Goal: Task Accomplishment & Management: Complete application form

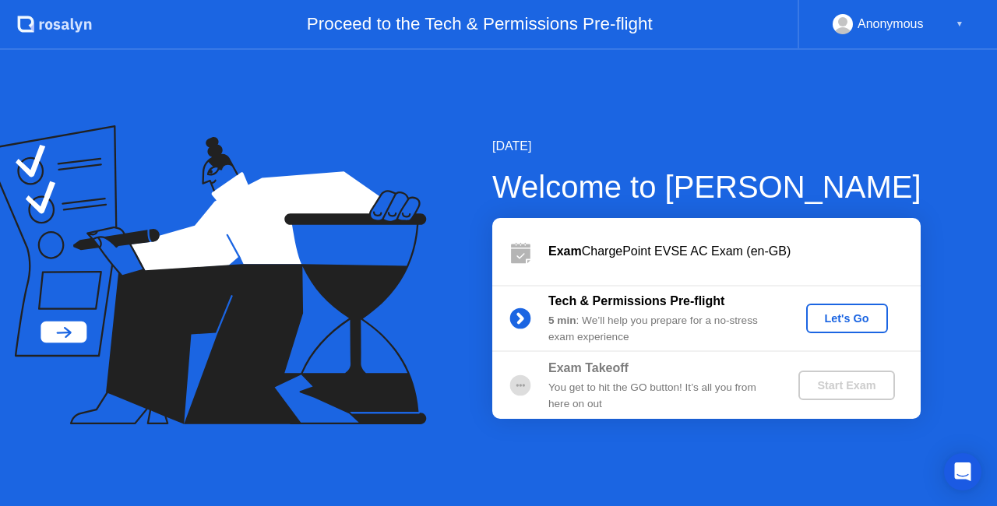
click at [843, 323] on div "Let's Go" at bounding box center [847, 318] width 69 height 12
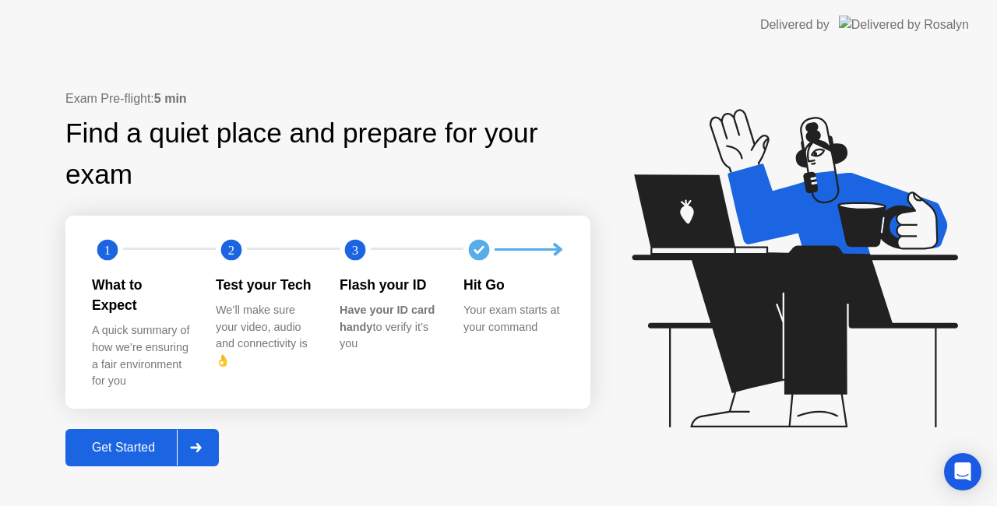
click at [199, 443] on icon at bounding box center [195, 447] width 11 height 9
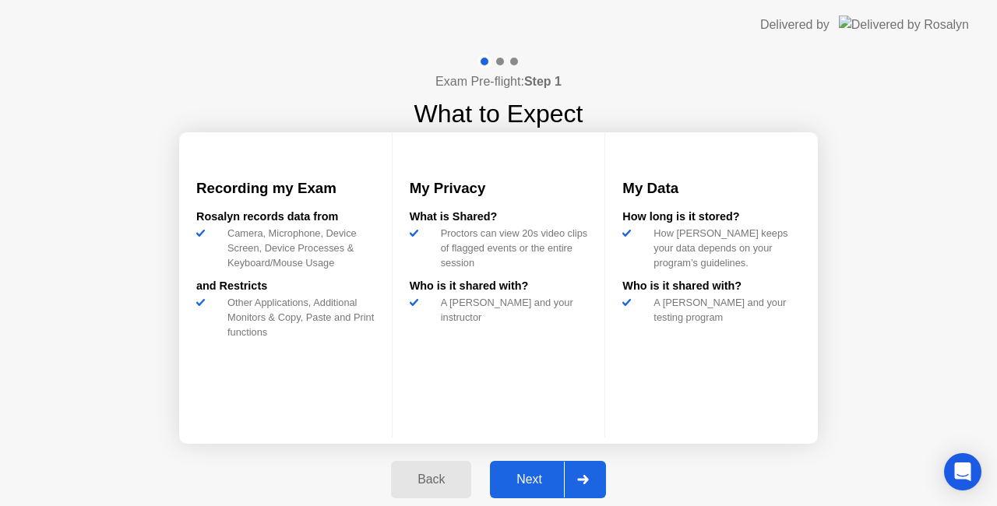
click at [539, 493] on button "Next" at bounding box center [548, 479] width 116 height 37
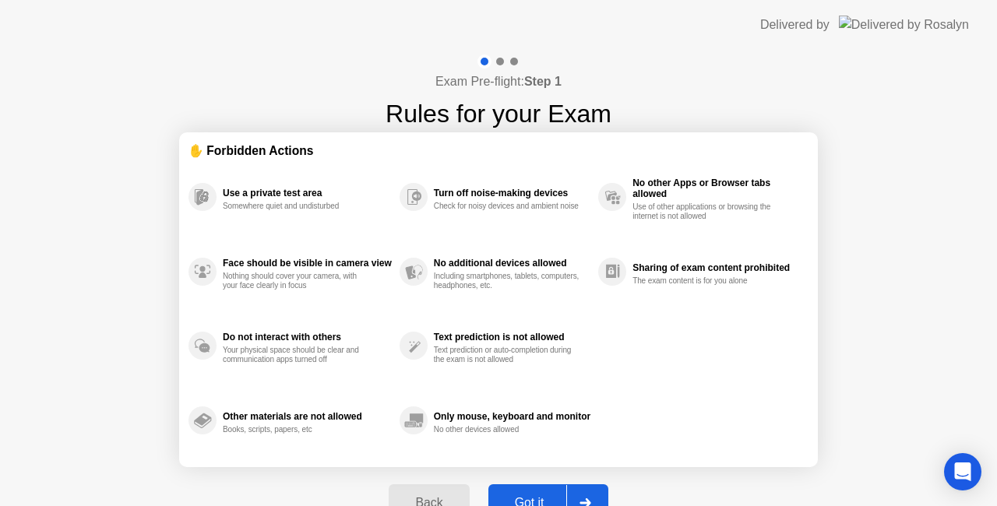
click at [549, 492] on button "Got it" at bounding box center [549, 503] width 120 height 37
select select "**********"
select select "*******"
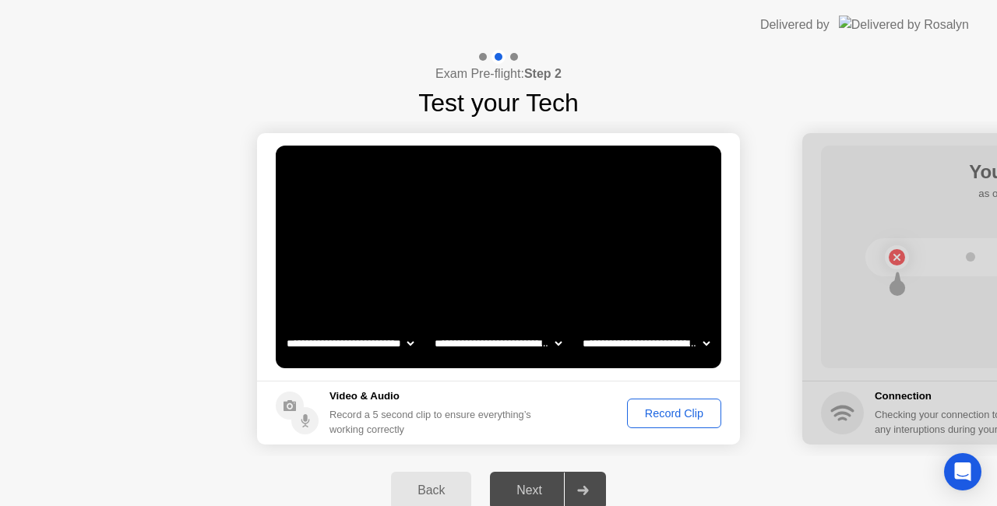
click at [662, 418] on div "Record Clip" at bounding box center [674, 414] width 83 height 12
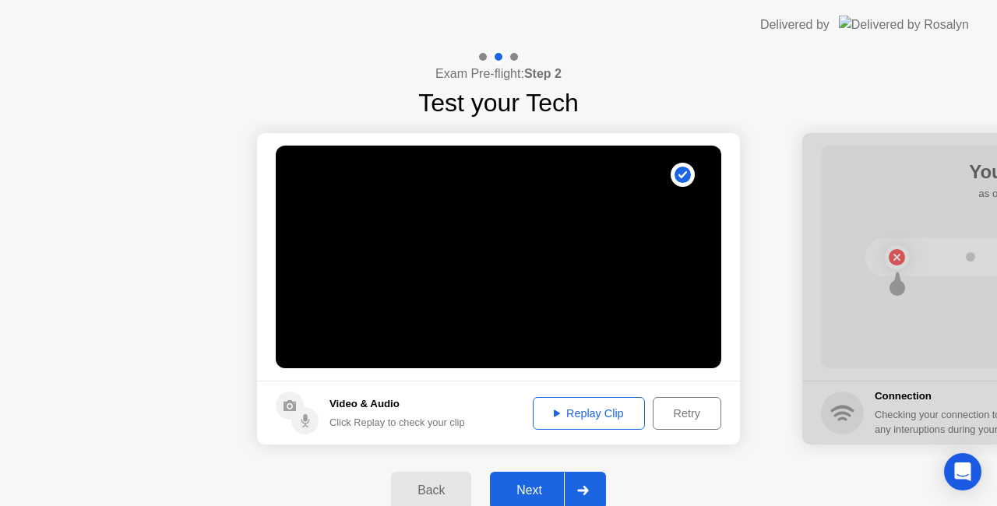
click at [569, 481] on div at bounding box center [582, 491] width 37 height 36
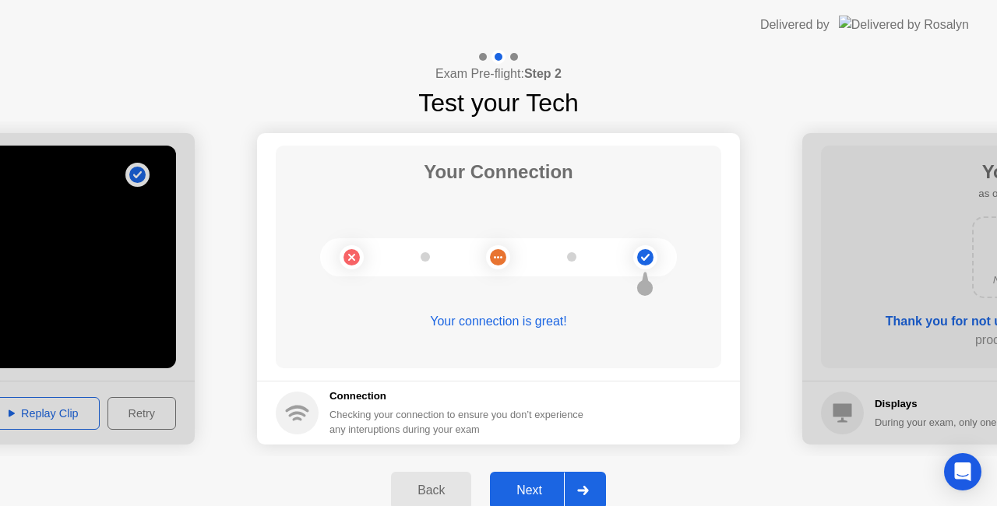
click at [569, 481] on div at bounding box center [582, 491] width 37 height 36
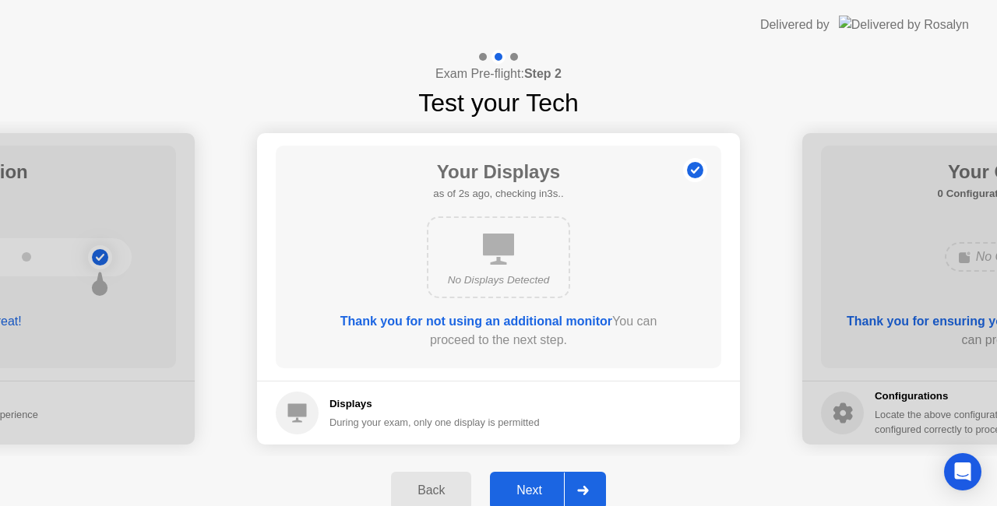
click at [543, 484] on div "Next" at bounding box center [529, 491] width 69 height 14
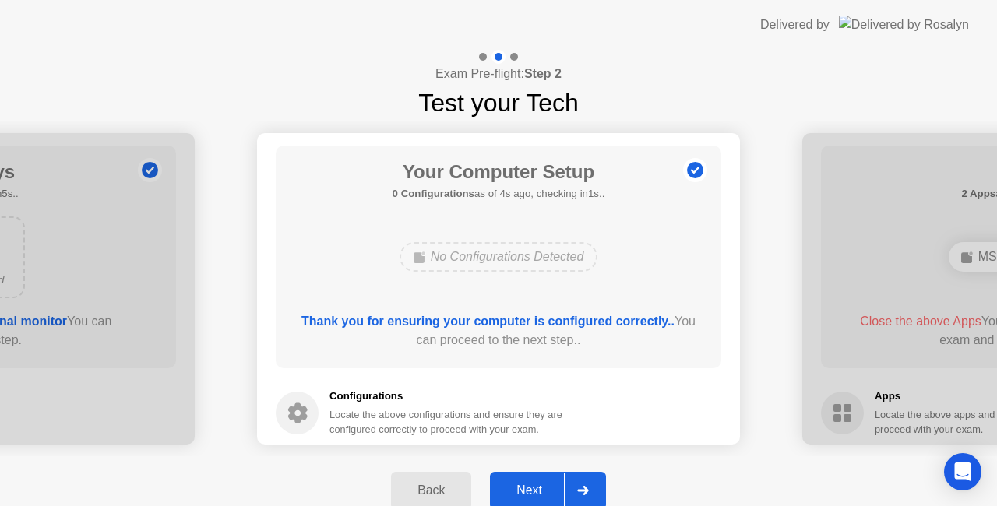
click at [544, 479] on button "Next" at bounding box center [548, 490] width 116 height 37
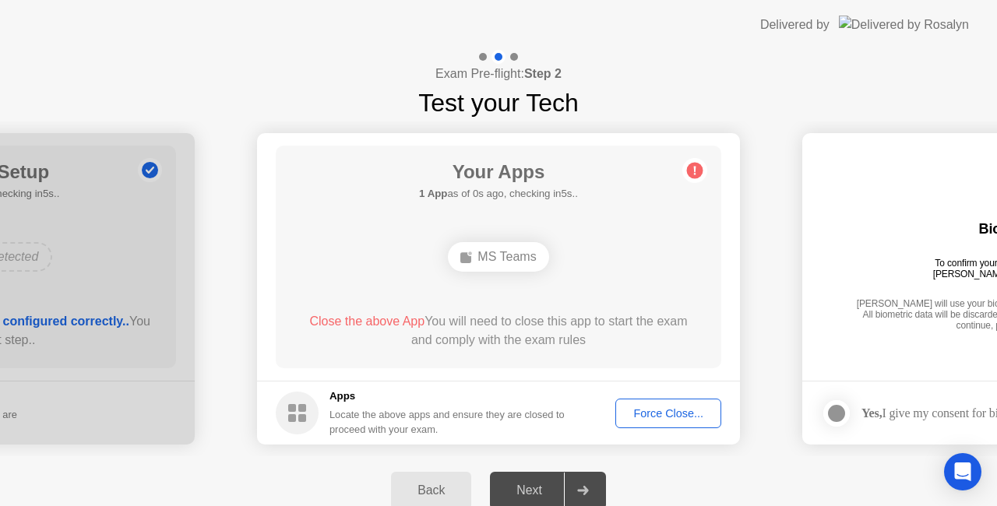
click at [645, 415] on div "Force Close..." at bounding box center [668, 414] width 95 height 12
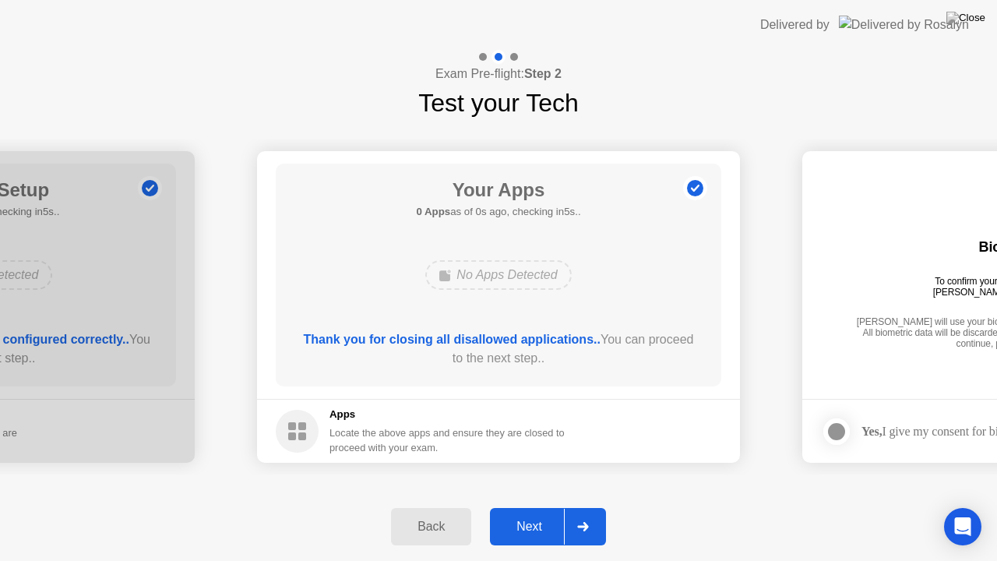
click at [563, 506] on button "Next" at bounding box center [548, 526] width 116 height 37
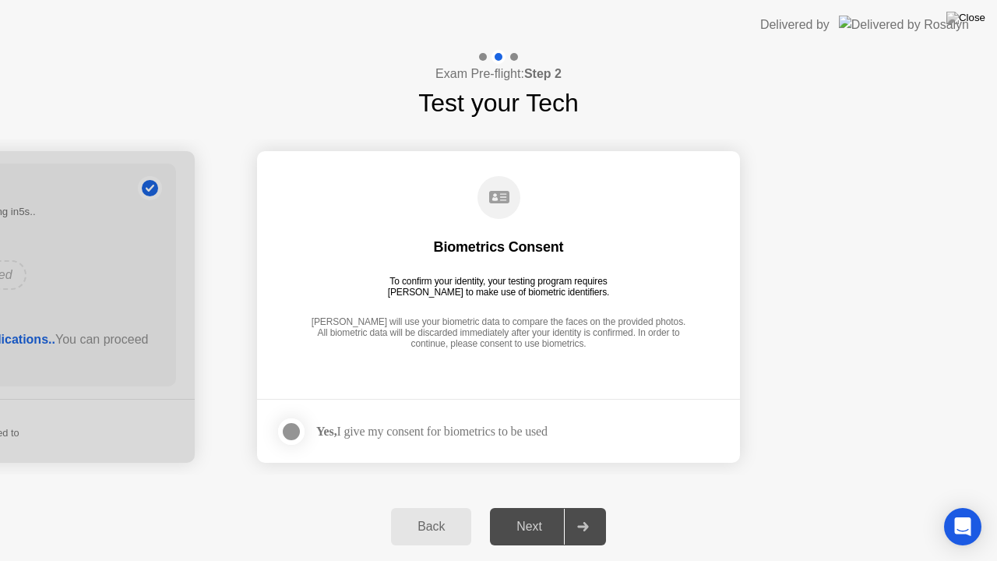
click at [295, 424] on div at bounding box center [291, 431] width 19 height 19
click at [555, 506] on button "Next" at bounding box center [548, 526] width 116 height 37
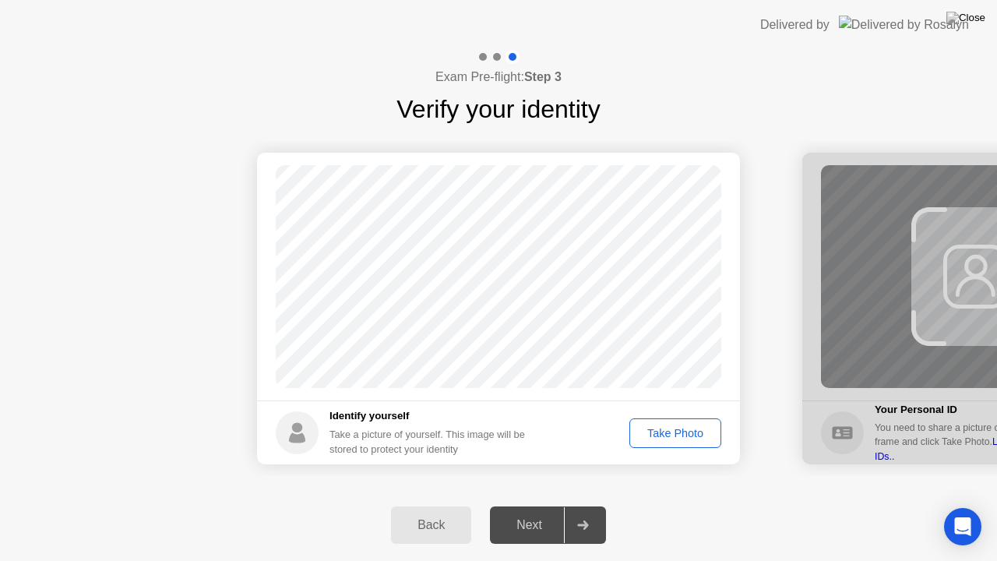
click at [679, 427] on div "Take Photo" at bounding box center [675, 433] width 81 height 12
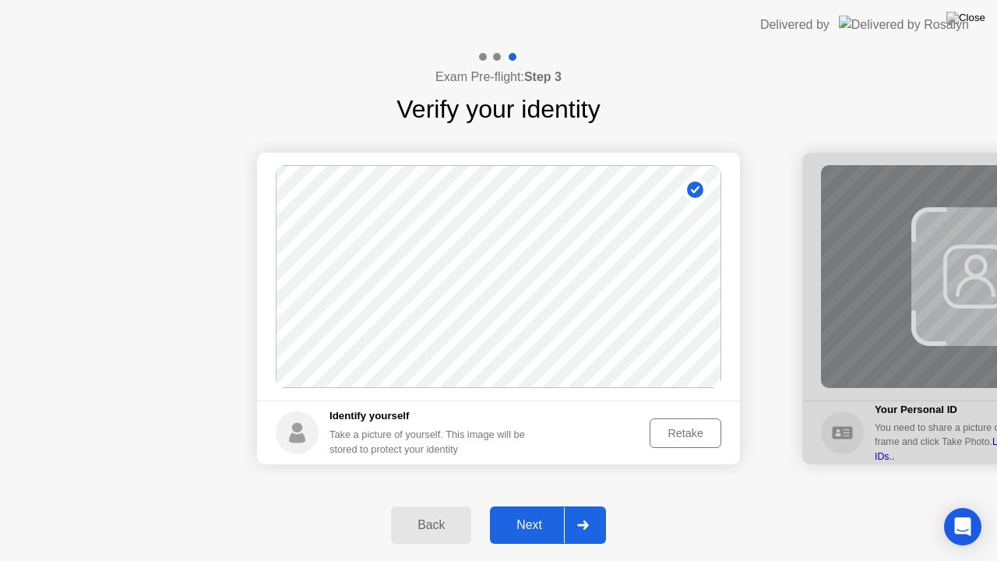
click at [525, 506] on div "Next" at bounding box center [529, 525] width 69 height 14
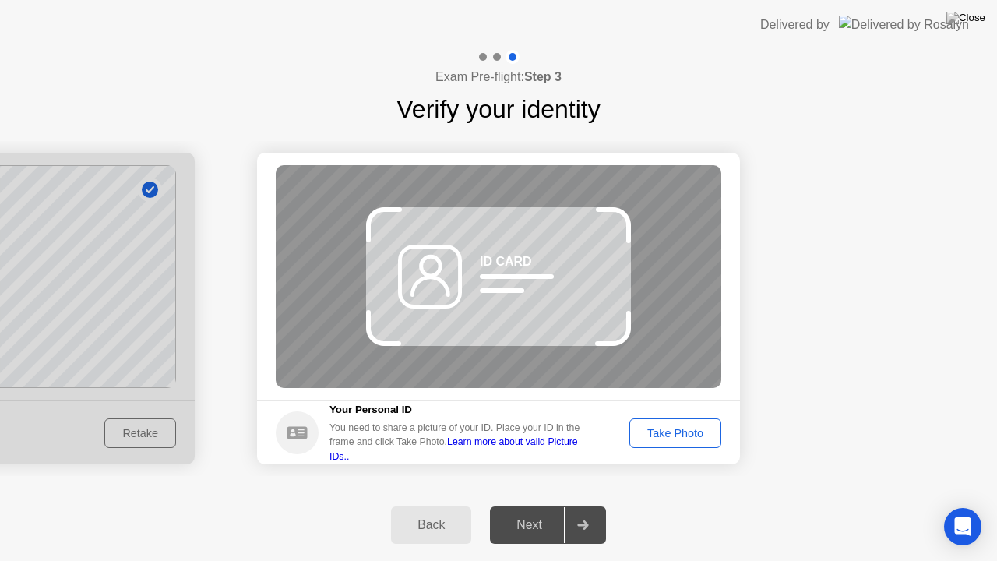
click at [525, 506] on div "Next" at bounding box center [529, 525] width 69 height 14
click at [709, 439] on div "Take Photo" at bounding box center [675, 433] width 81 height 12
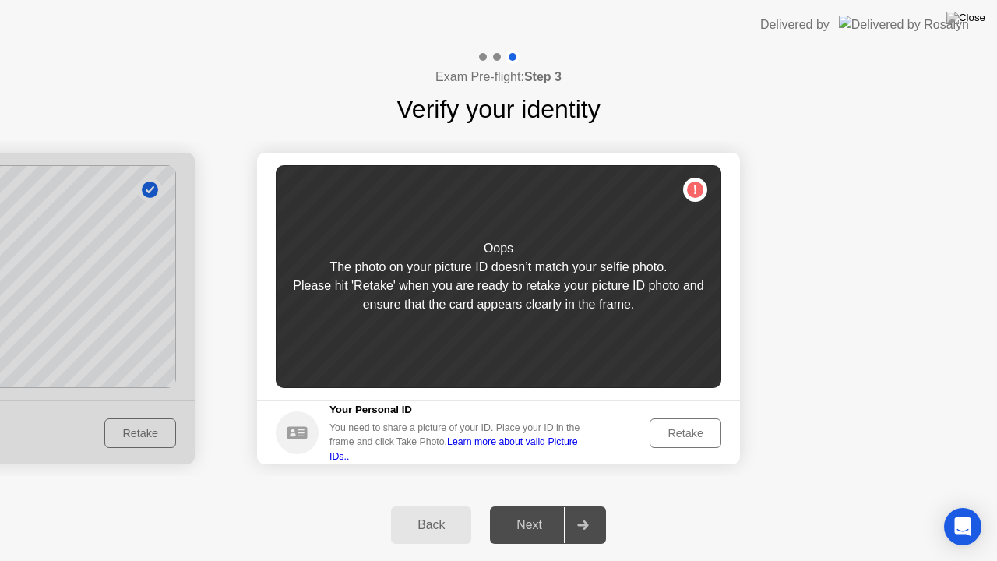
click at [709, 439] on div "Retake" at bounding box center [685, 433] width 61 height 12
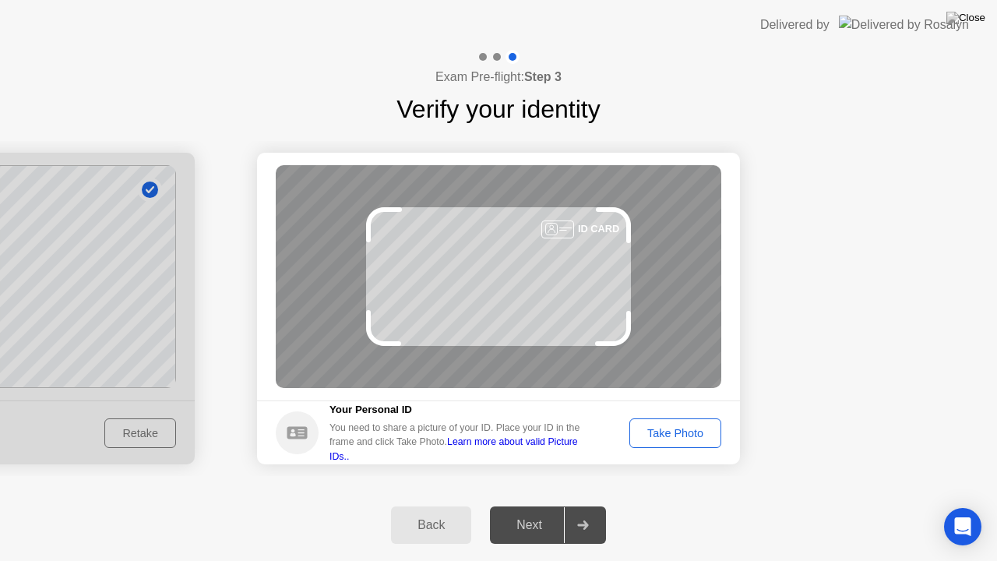
click at [709, 439] on div "Take Photo" at bounding box center [675, 433] width 81 height 12
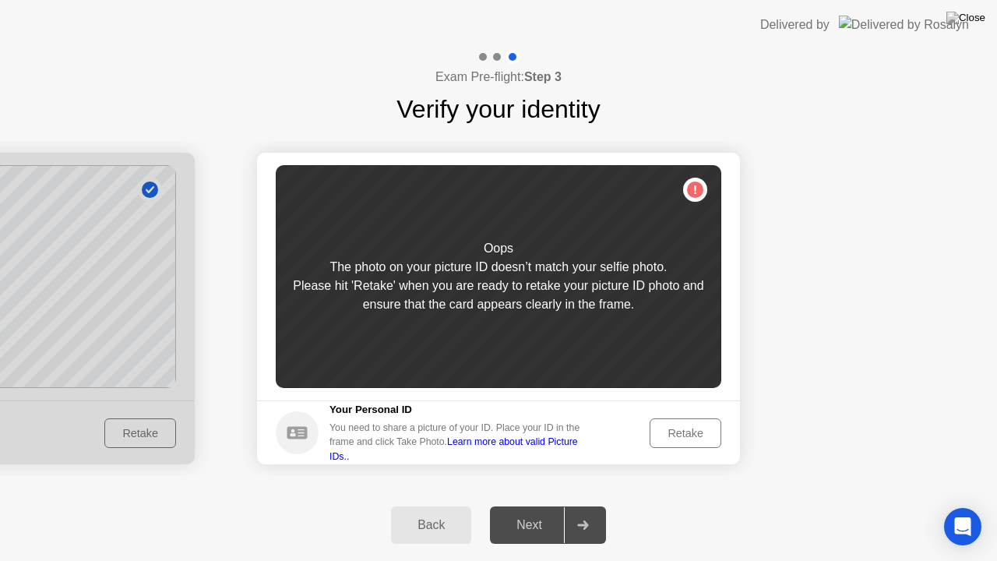
click at [722, 398] on main "Success Photo is correctly taken Unsuccess Photo is not correctly taken. Oops T…" at bounding box center [498, 277] width 483 height 248
click at [674, 430] on div "Retake" at bounding box center [685, 433] width 61 height 12
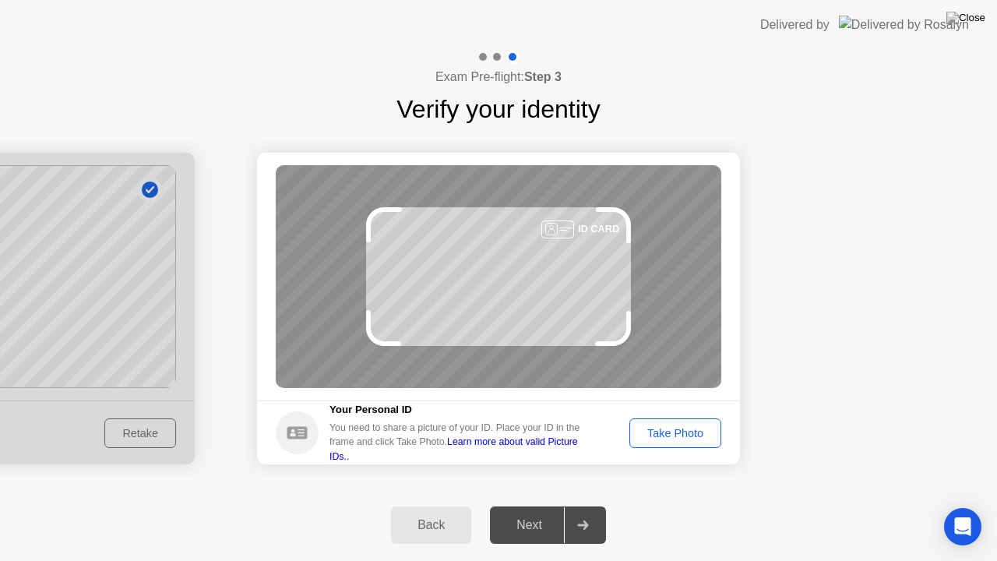
click at [674, 430] on div "Take Photo" at bounding box center [675, 433] width 81 height 12
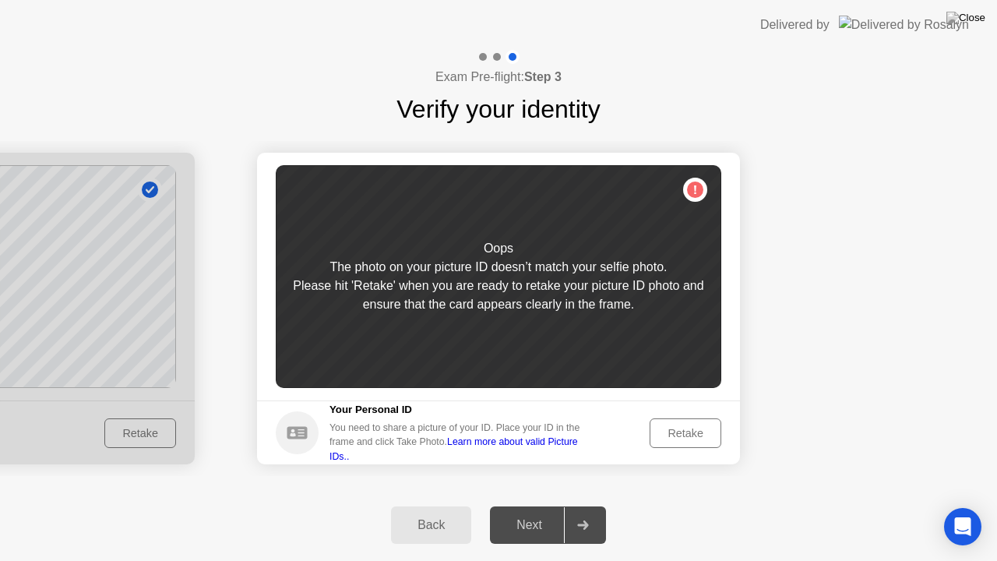
click at [674, 430] on div "Retake" at bounding box center [685, 433] width 61 height 12
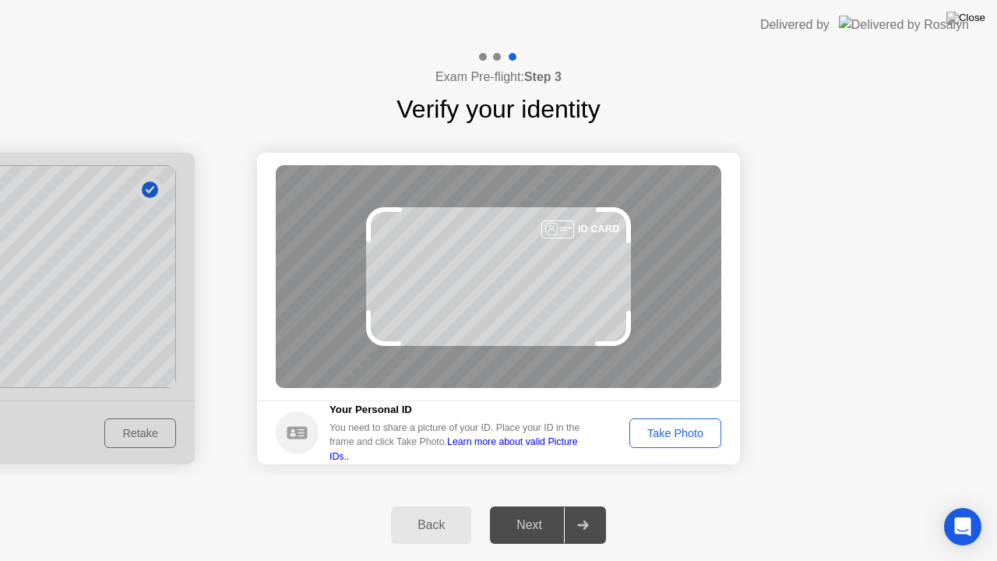
click at [674, 430] on div "Take Photo" at bounding box center [675, 433] width 81 height 12
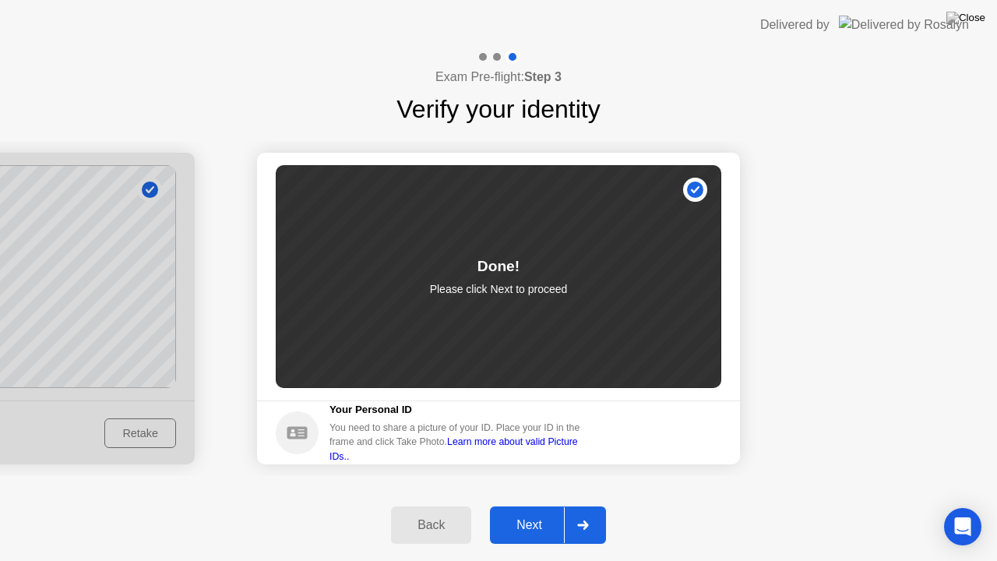
click at [556, 506] on div "Next" at bounding box center [529, 525] width 69 height 14
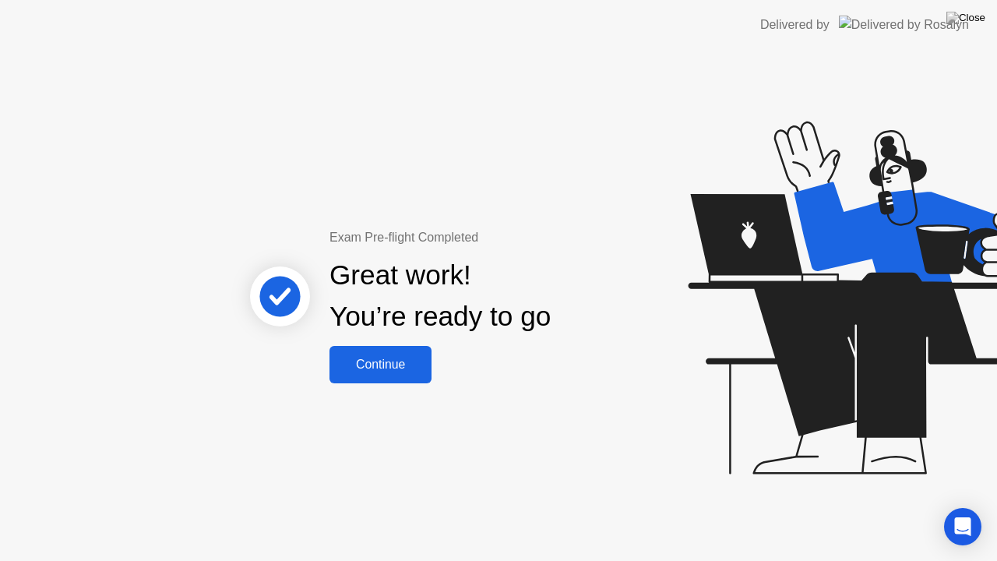
click at [390, 374] on button "Continue" at bounding box center [381, 364] width 102 height 37
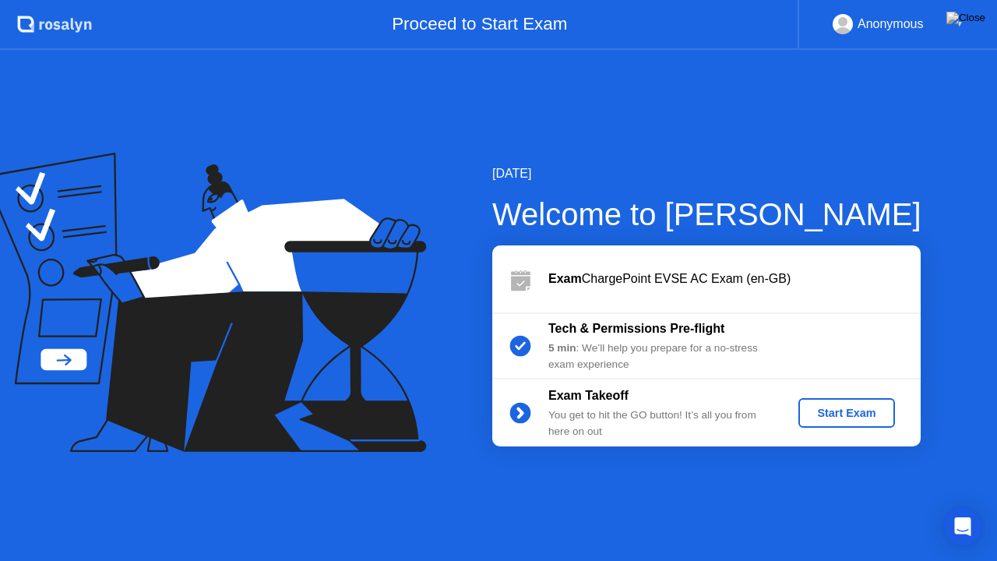
click at [821, 401] on button "Start Exam" at bounding box center [847, 413] width 96 height 30
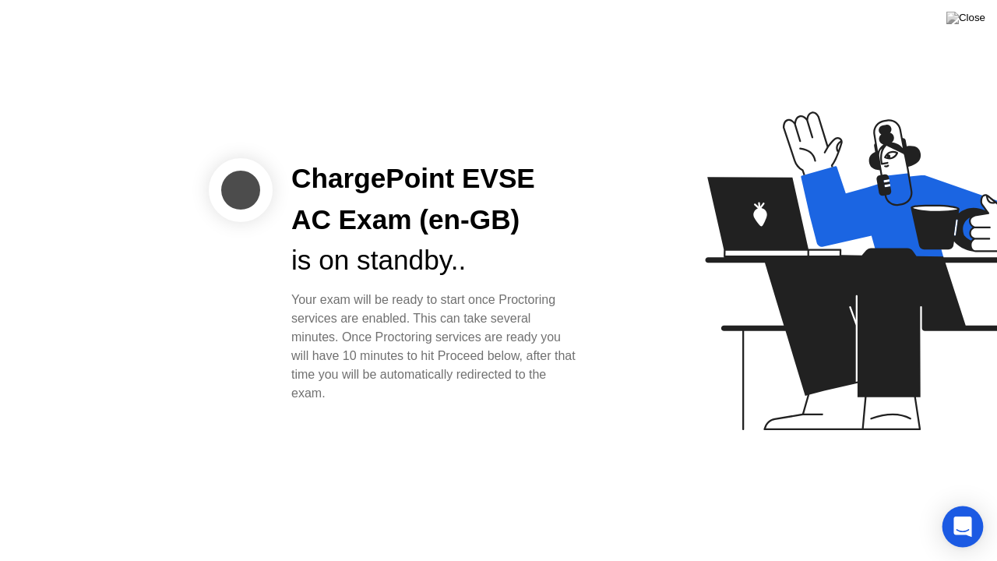
click at [965, 506] on icon "Open Intercom Messenger" at bounding box center [963, 527] width 18 height 20
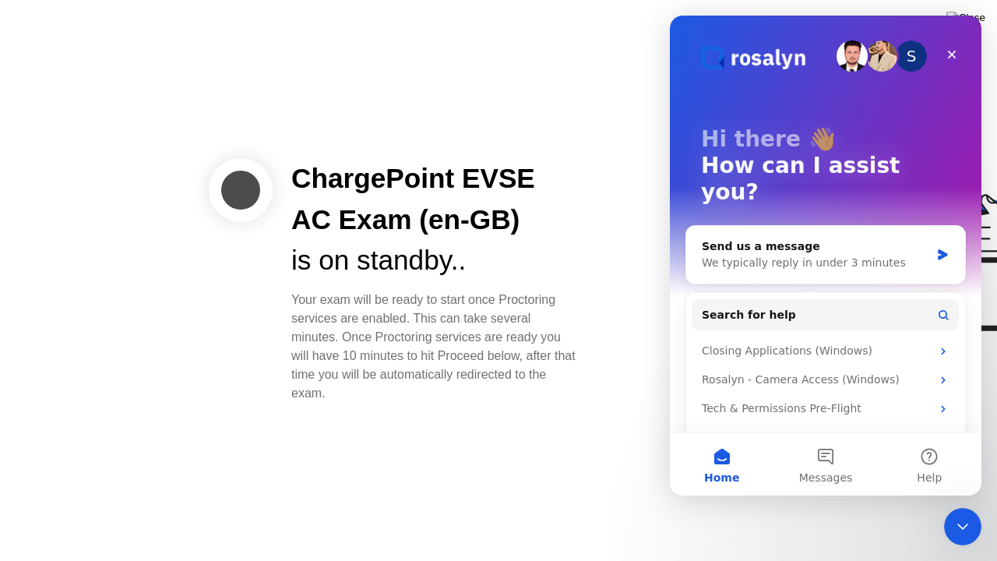
click at [965, 506] on icon "Close Intercom Messenger" at bounding box center [963, 526] width 19 height 19
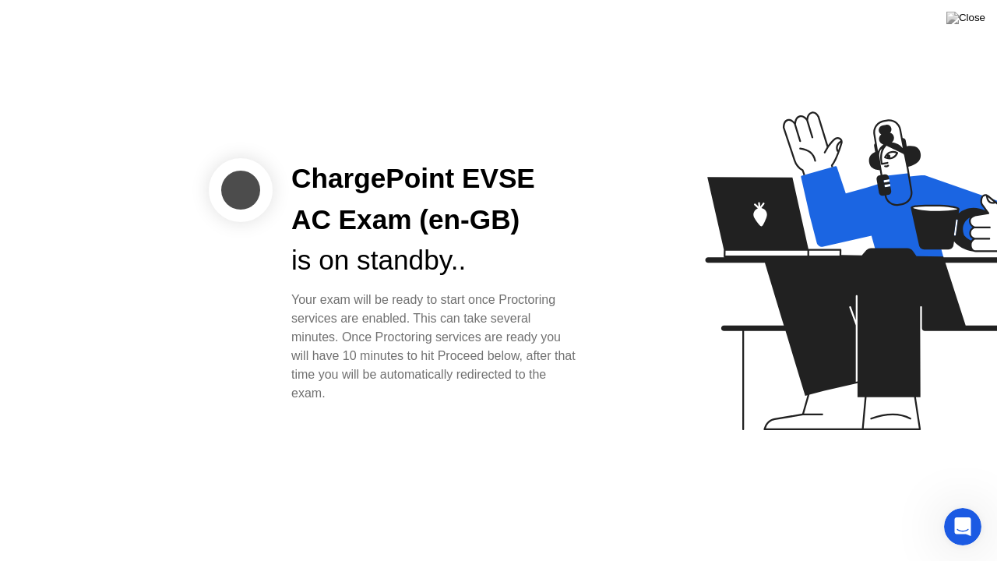
click at [231, 188] on div at bounding box center [241, 190] width 64 height 64
click at [969, 506] on div "Open Intercom Messenger" at bounding box center [960, 524] width 51 height 51
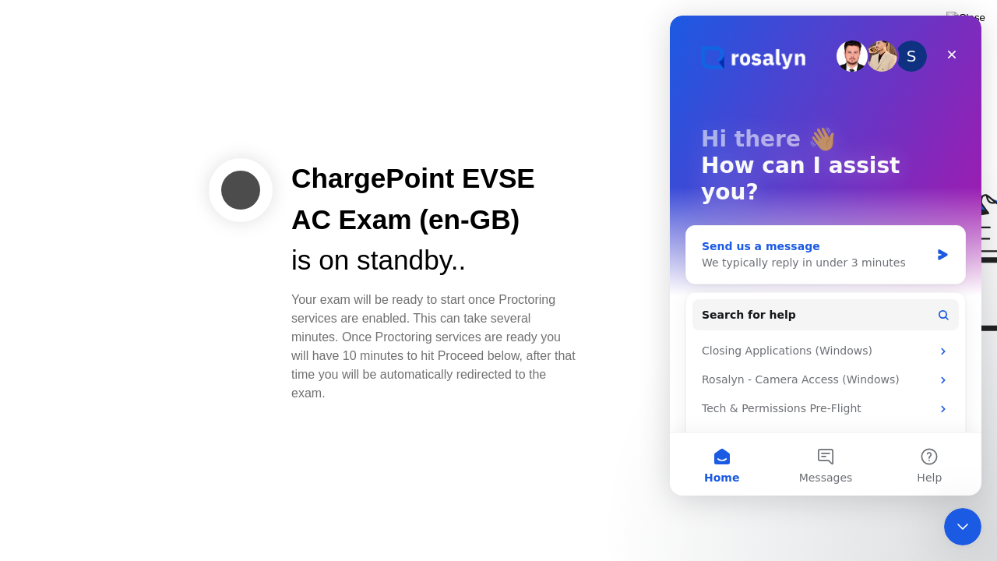
click at [846, 255] on div "We typically reply in under 3 minutes" at bounding box center [816, 263] width 228 height 16
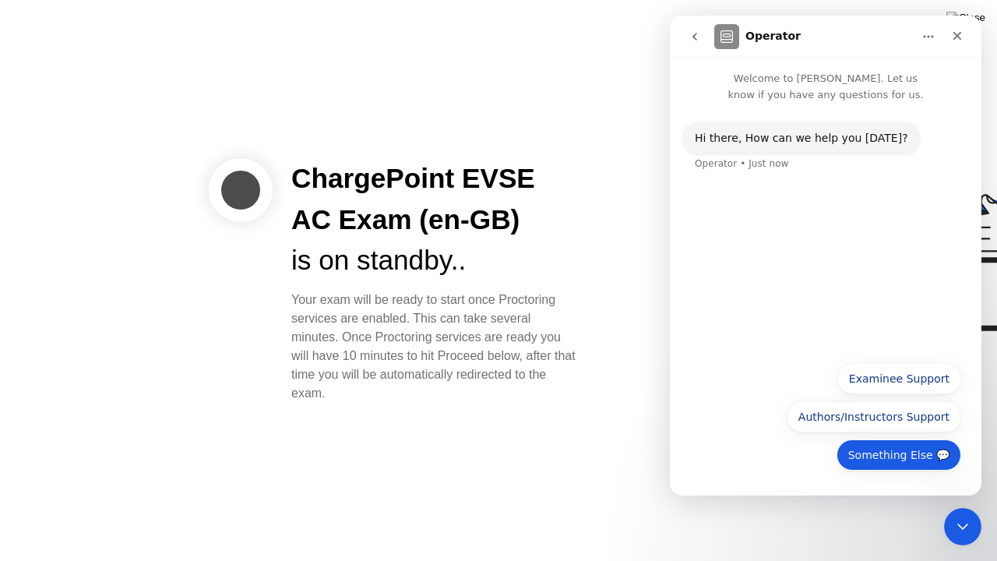
click at [909, 460] on button "Something Else 💬" at bounding box center [899, 454] width 125 height 31
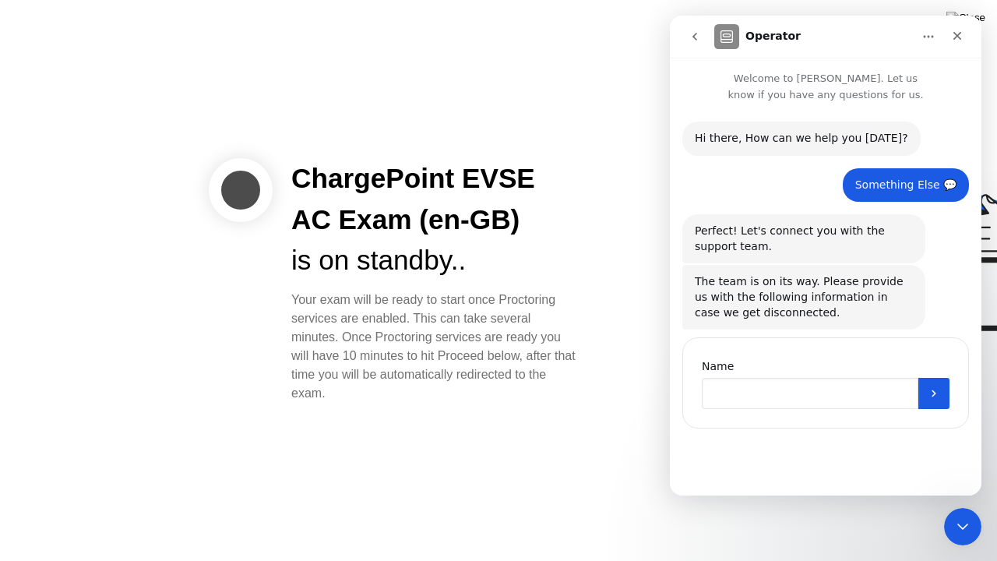
click at [781, 403] on input "Name" at bounding box center [810, 393] width 217 height 31
type input "****"
click at [943, 403] on button "Submit" at bounding box center [934, 393] width 31 height 31
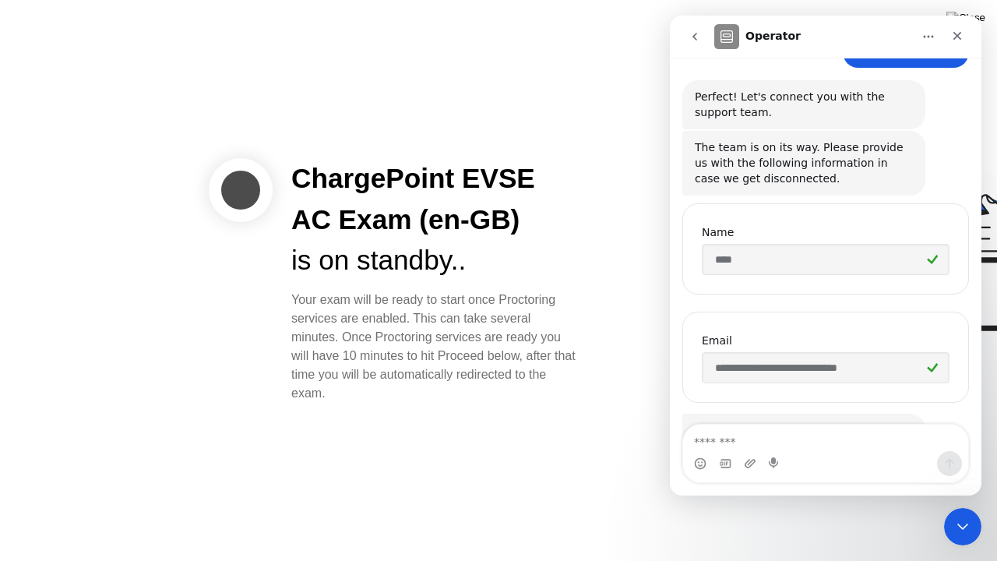
scroll to position [218, 0]
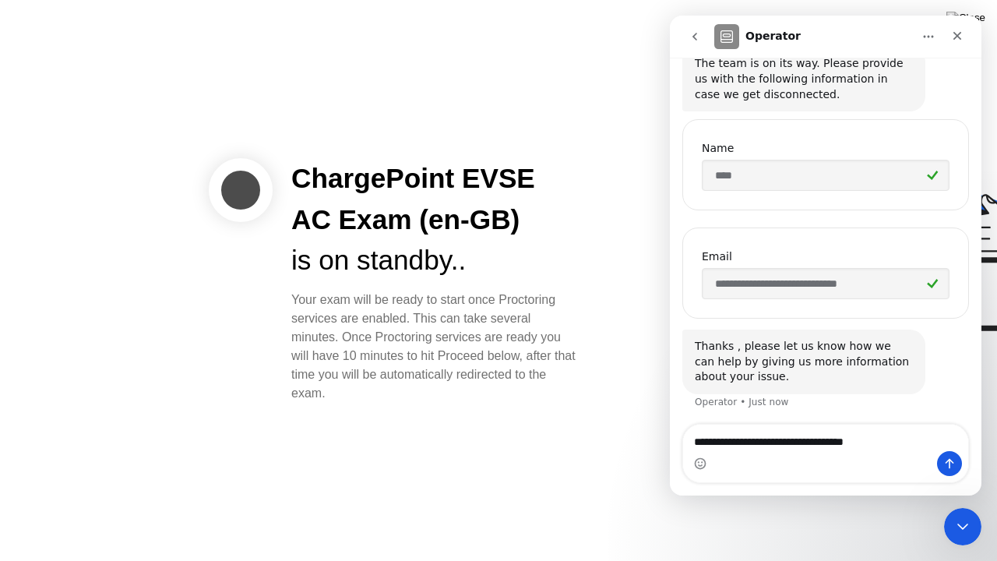
type textarea "**********"
click at [958, 466] on button "Send a message…" at bounding box center [949, 463] width 25 height 25
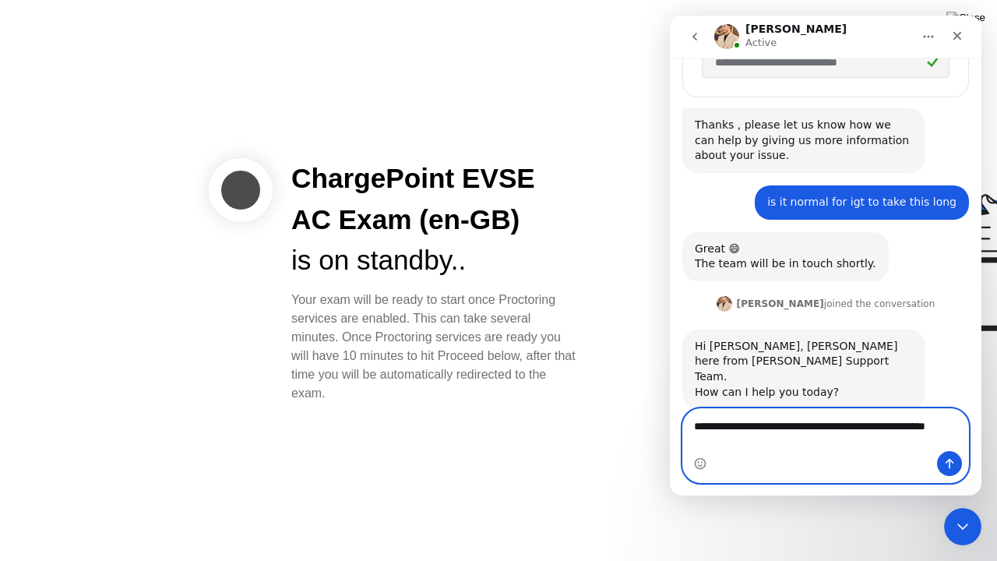
scroll to position [455, 0]
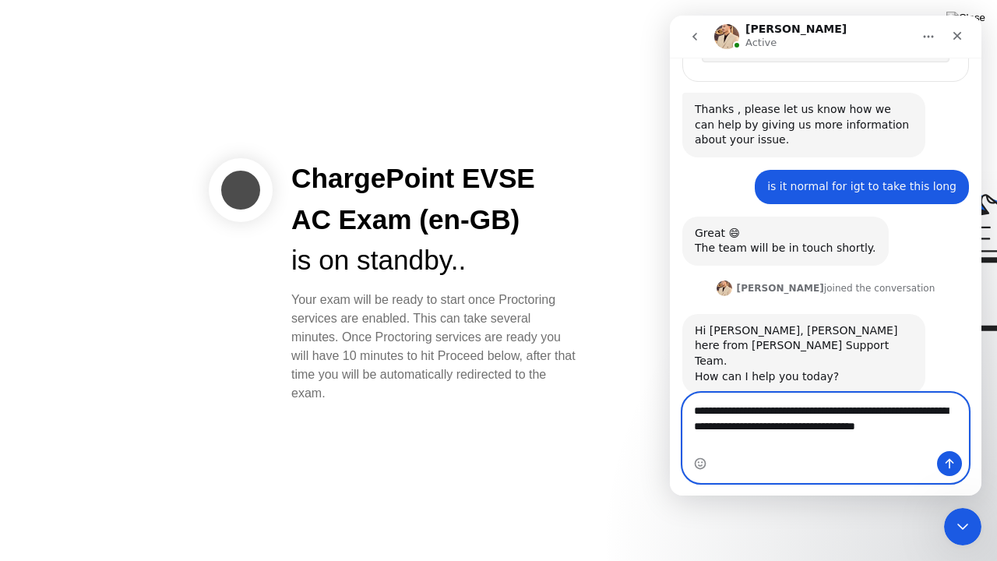
type textarea "**********"
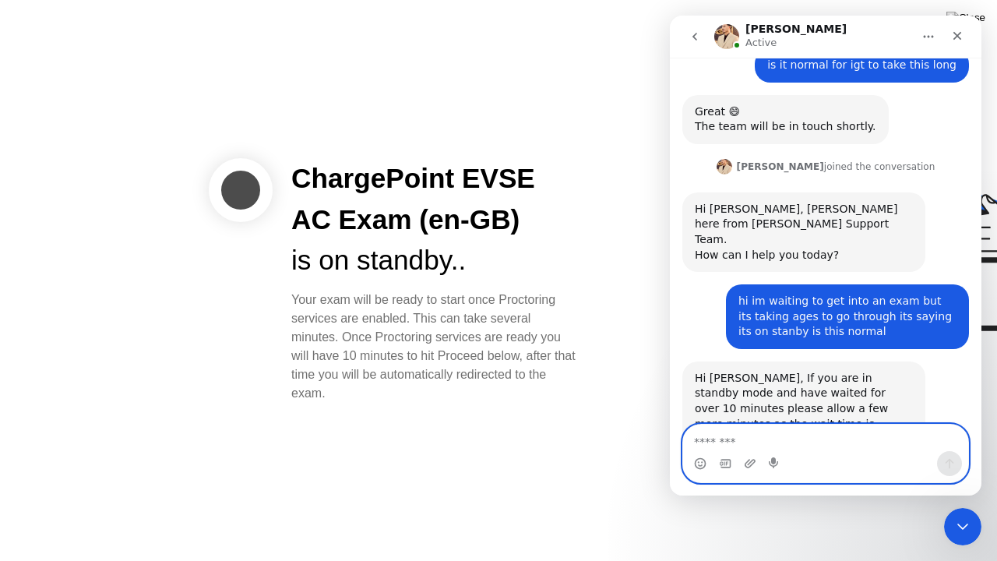
scroll to position [678, 0]
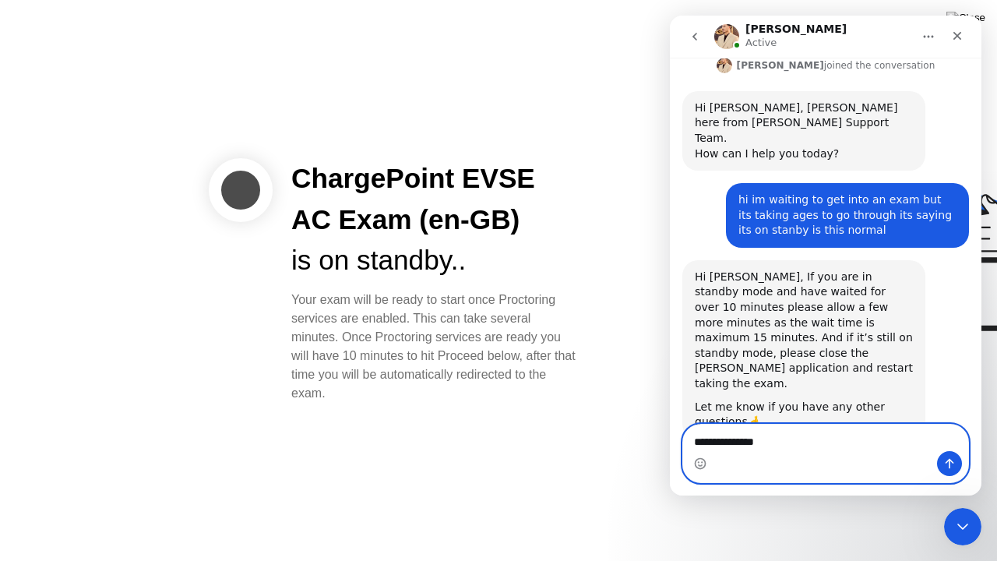
type textarea "**********"
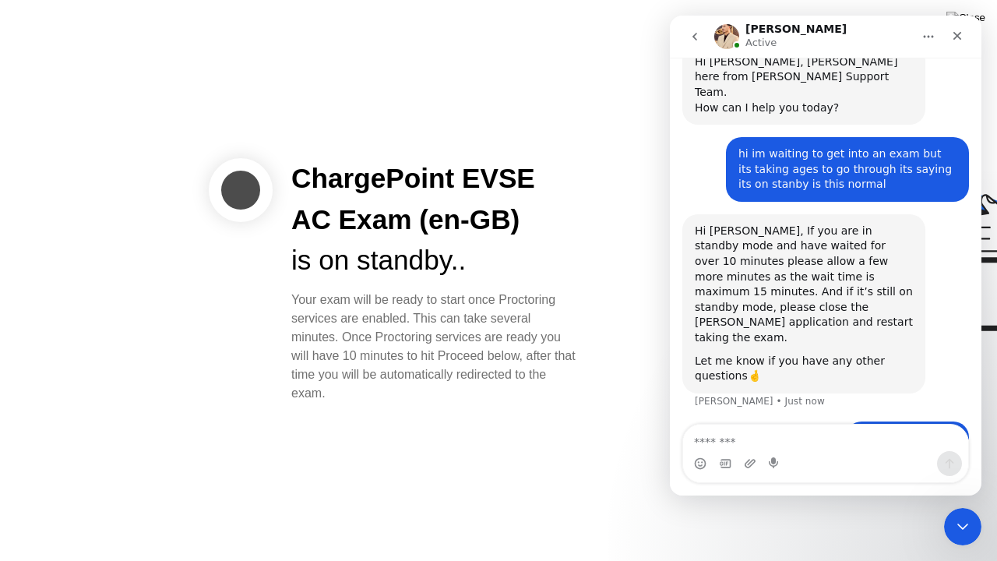
click at [708, 29] on button "go back" at bounding box center [695, 37] width 30 height 30
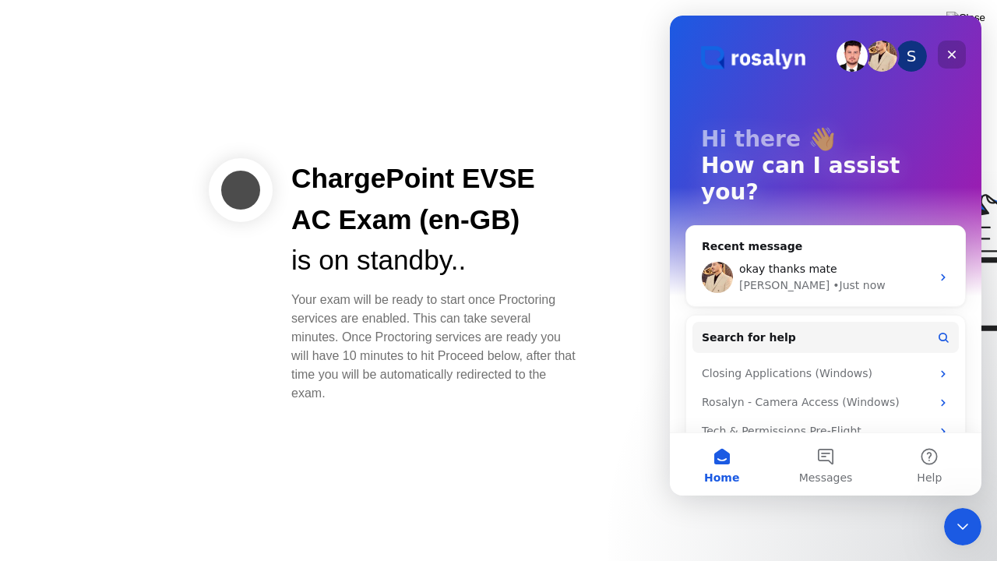
click at [958, 46] on div "Close" at bounding box center [952, 55] width 28 height 28
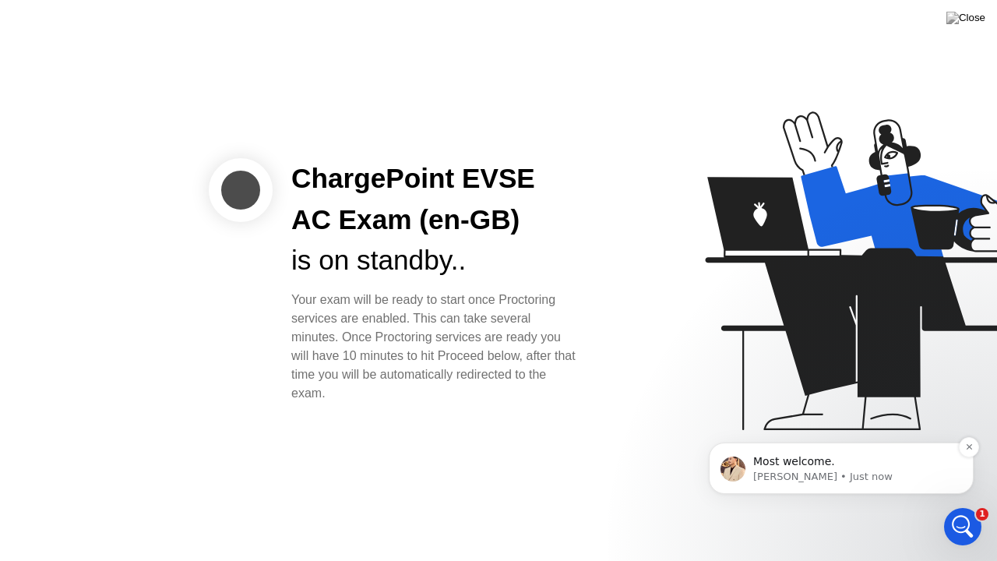
click at [754, 455] on p "Most welcome." at bounding box center [854, 462] width 201 height 16
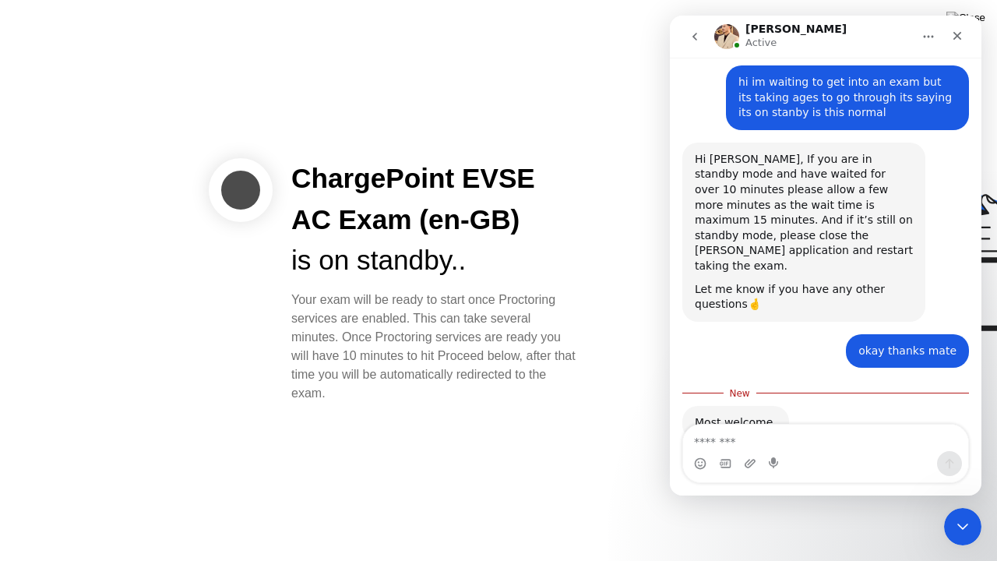
scroll to position [796, 0]
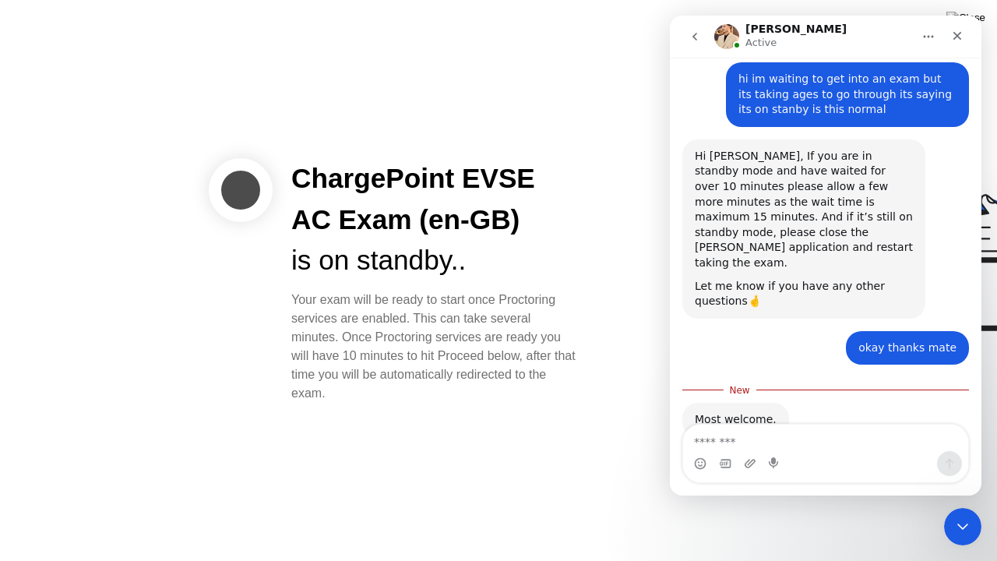
click at [609, 404] on div at bounding box center [792, 281] width 402 height 404
click at [700, 33] on icon "go back" at bounding box center [695, 36] width 12 height 12
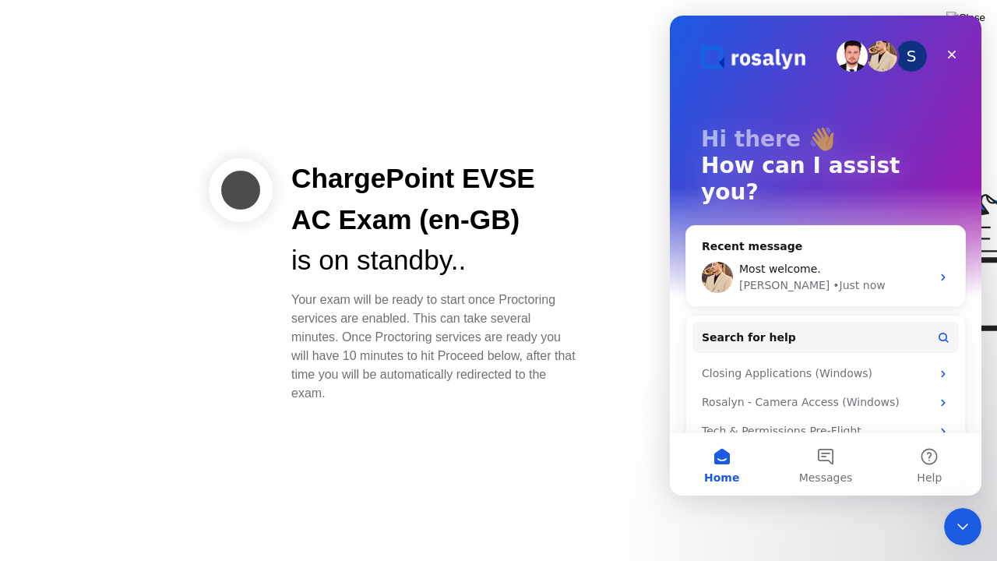
scroll to position [2, 0]
click at [642, 90] on div at bounding box center [792, 281] width 402 height 404
click at [951, 65] on div "Close" at bounding box center [952, 55] width 28 height 28
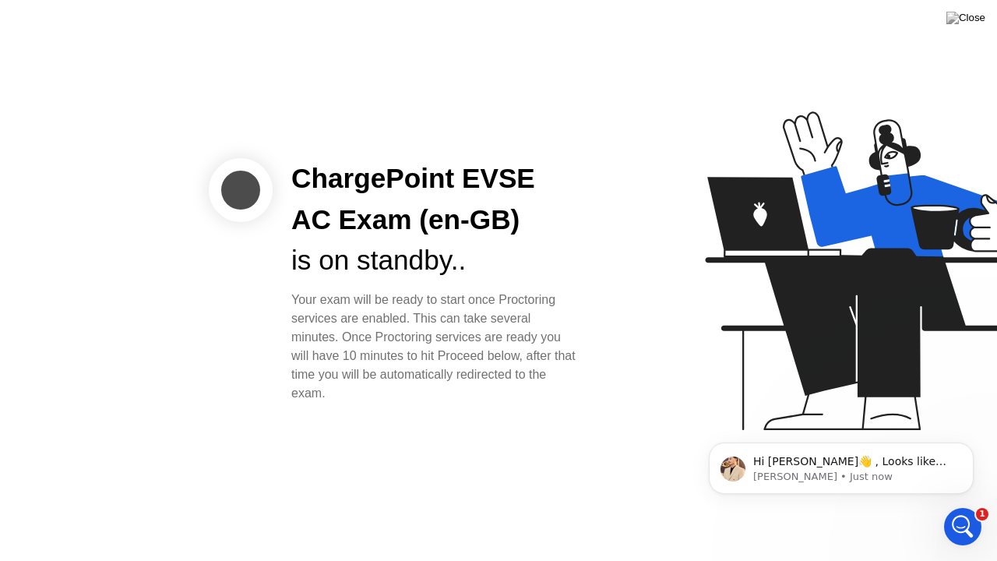
scroll to position [0, 0]
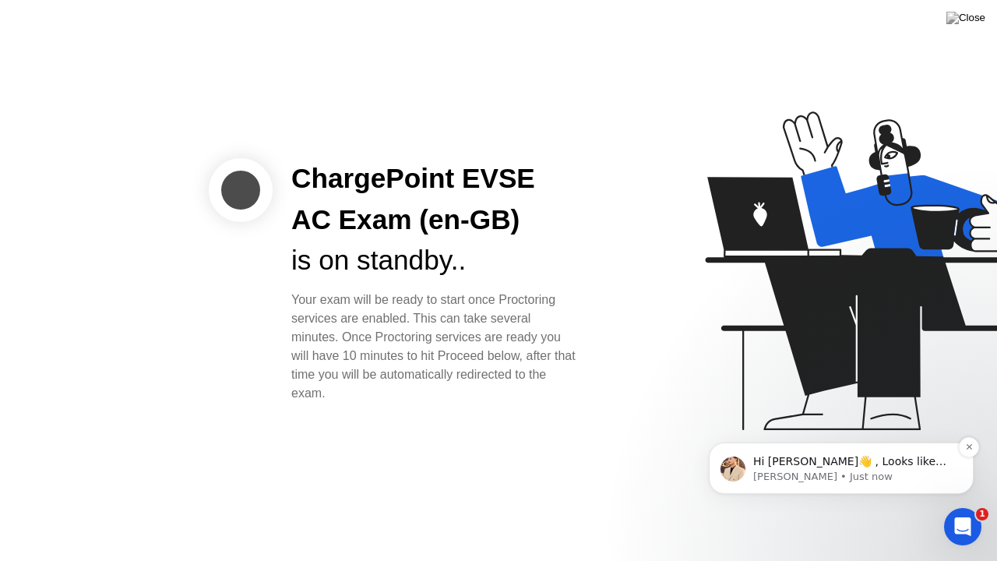
click at [832, 449] on div "Hi [PERSON_NAME]👋 , Looks like you may be set for now, so I’ll close this conve…" at bounding box center [841, 468] width 265 height 51
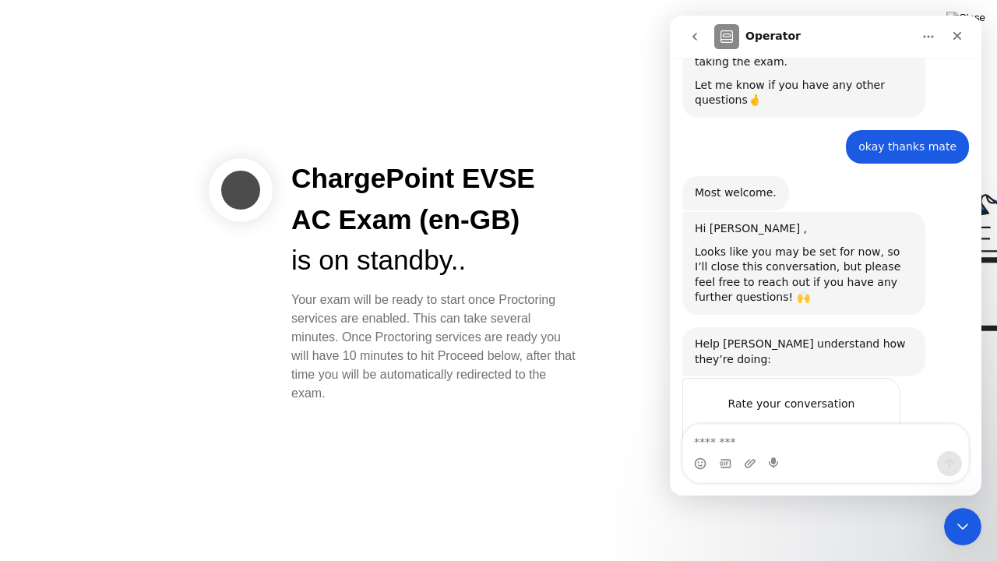
scroll to position [999, 0]
click at [952, 33] on icon "Close" at bounding box center [957, 36] width 12 height 12
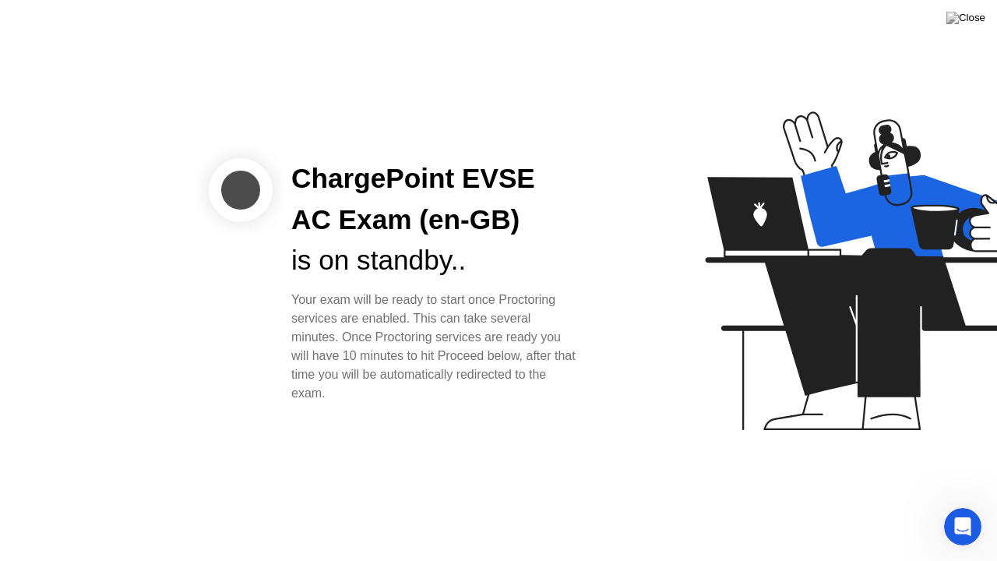
click at [230, 178] on div at bounding box center [241, 190] width 64 height 64
drag, startPoint x: 362, startPoint y: 298, endPoint x: 424, endPoint y: 240, distance: 84.9
click at [424, 240] on div "ChargePoint EVSE AC Exam (en-GB) is on standby.. Your exam will be ready to sta…" at bounding box center [436, 280] width 326 height 245
click at [385, 354] on div "Your exam will be ready to start once Proctoring services are enabled. This can…" at bounding box center [435, 347] width 288 height 112
click at [983, 24] on img at bounding box center [966, 18] width 39 height 12
